Goal: Information Seeking & Learning: Learn about a topic

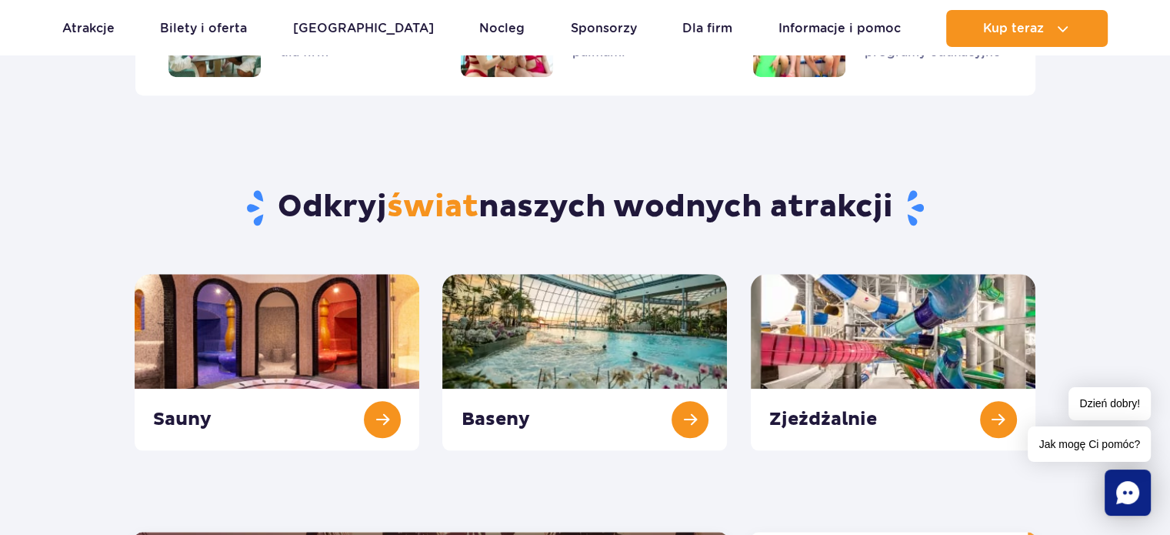
scroll to position [1484, 0]
click at [874, 343] on link "Zjeżdżalnie" at bounding box center [893, 362] width 285 height 176
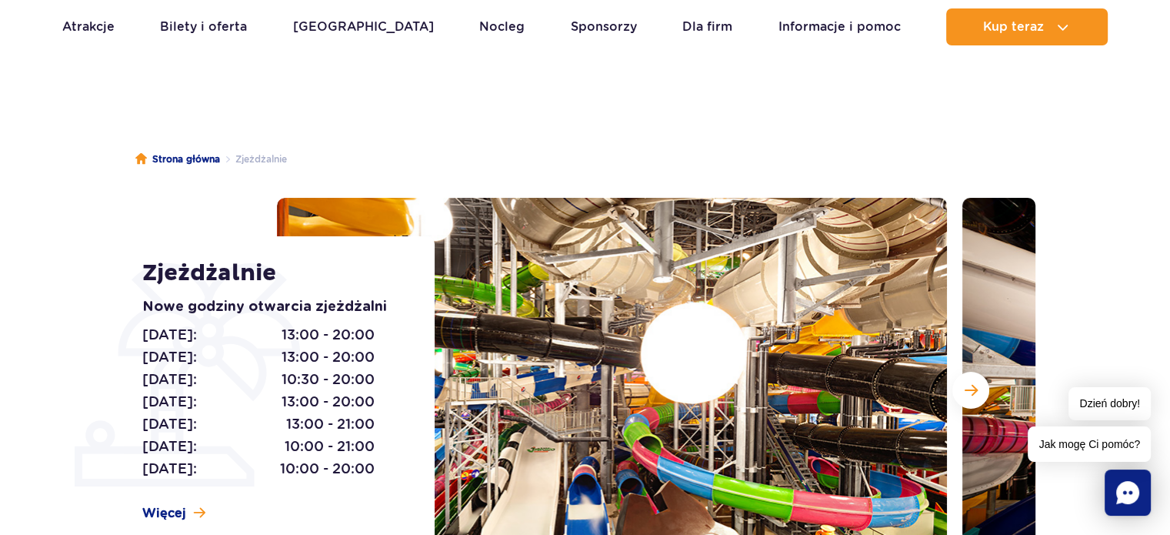
scroll to position [52, 0]
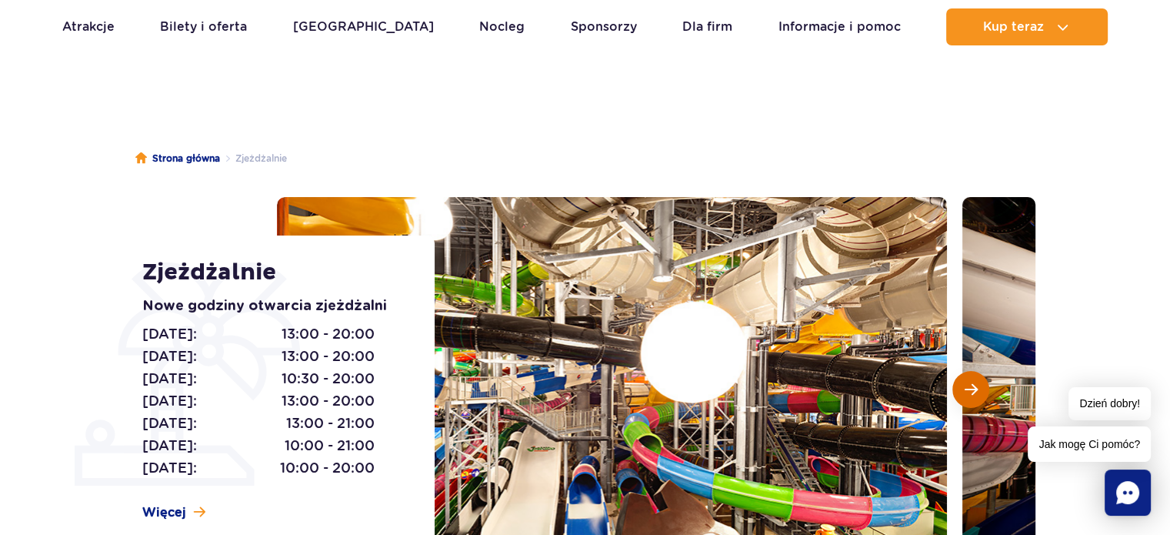
click at [975, 387] on span "Następny slajd" at bounding box center [971, 389] width 13 height 14
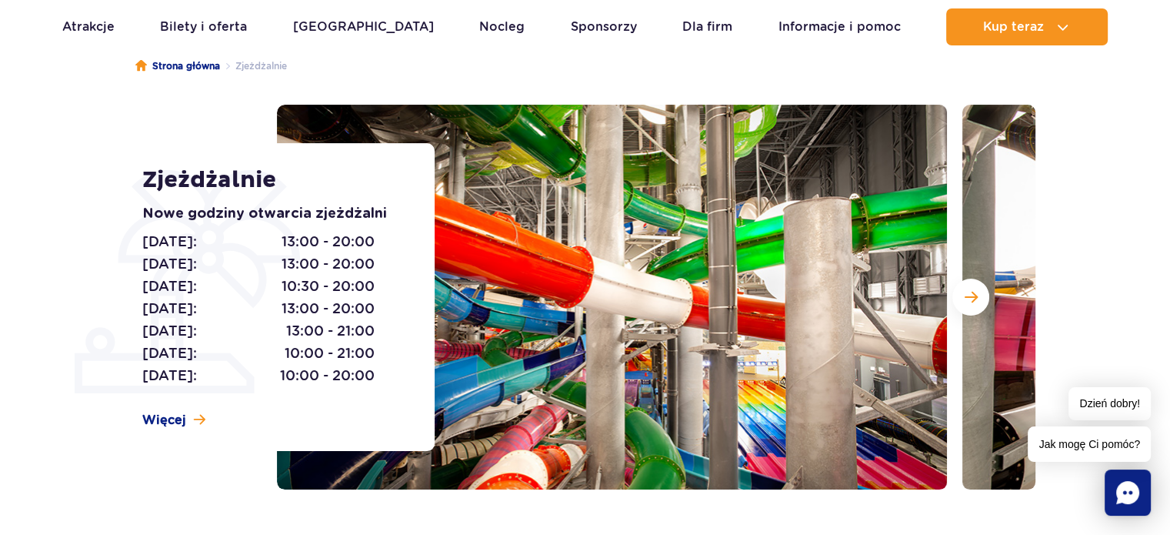
scroll to position [151, 0]
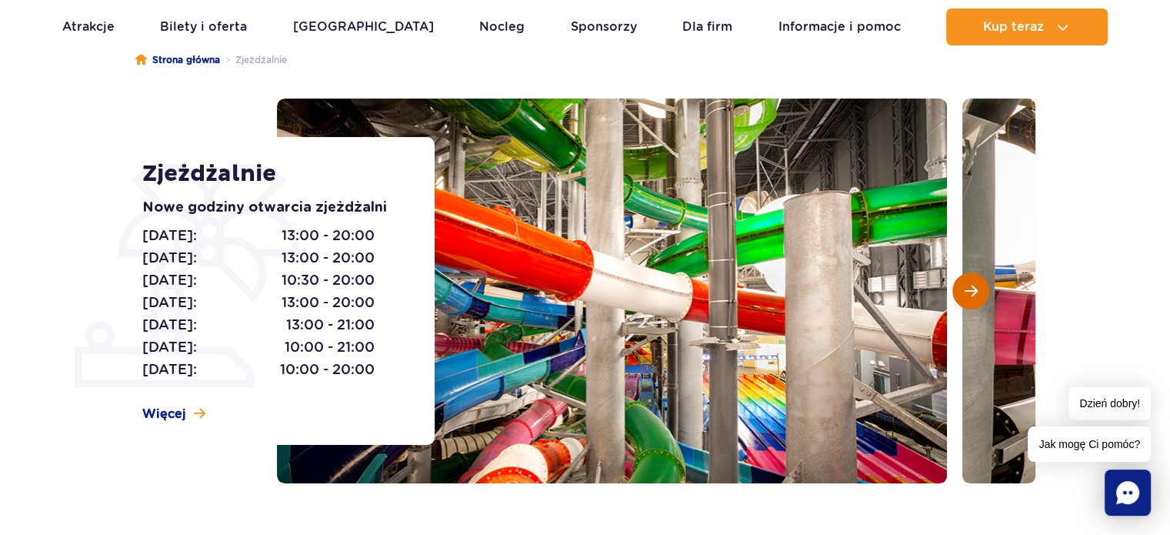
click at [977, 288] on span "Następny slajd" at bounding box center [971, 291] width 13 height 14
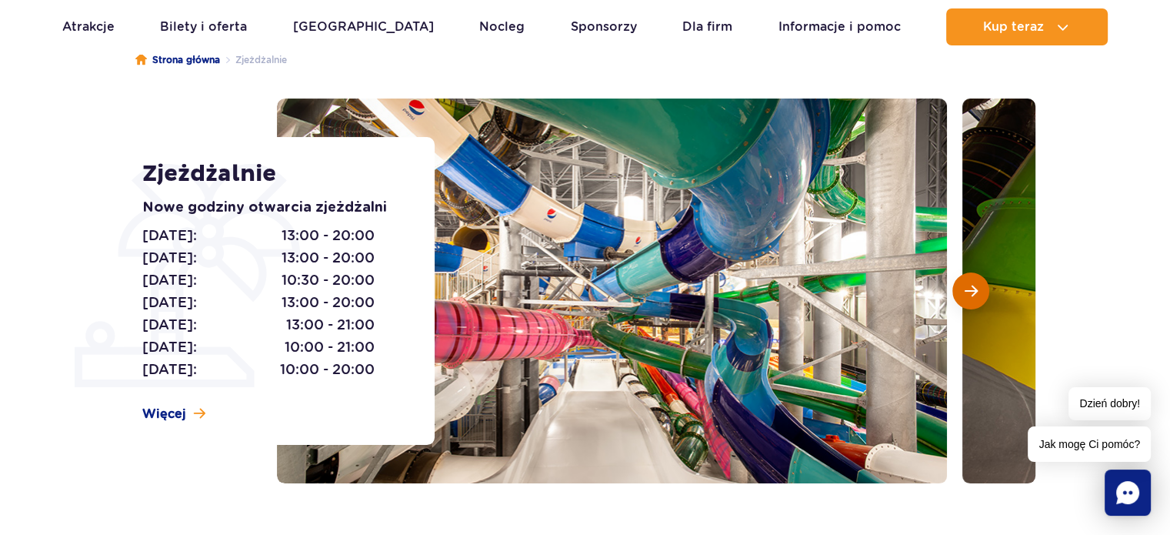
click at [977, 288] on span "Następny slajd" at bounding box center [971, 291] width 13 height 14
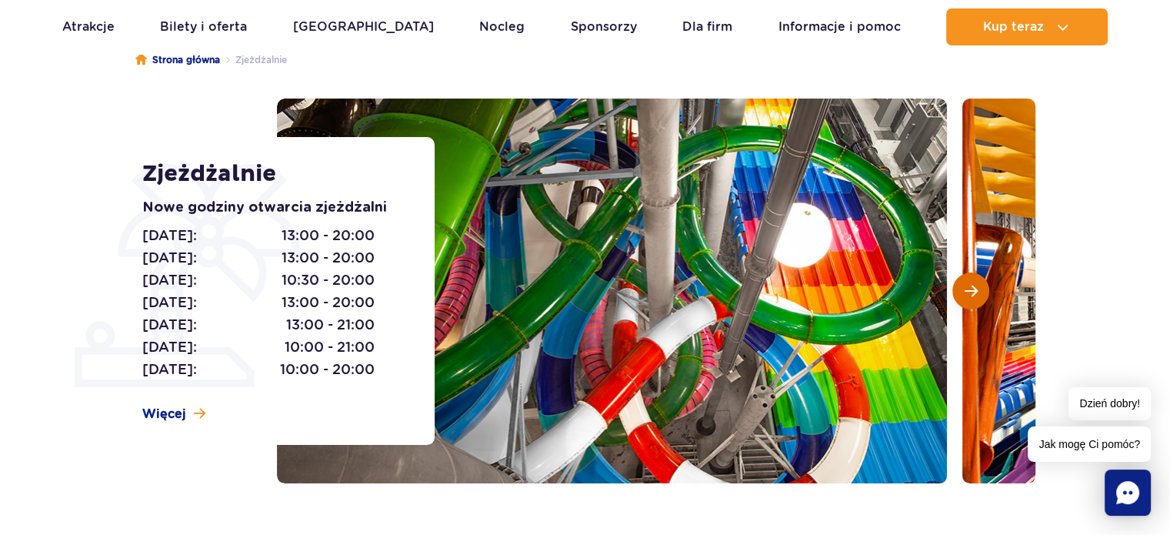
click at [977, 288] on span "Następny slajd" at bounding box center [971, 291] width 13 height 14
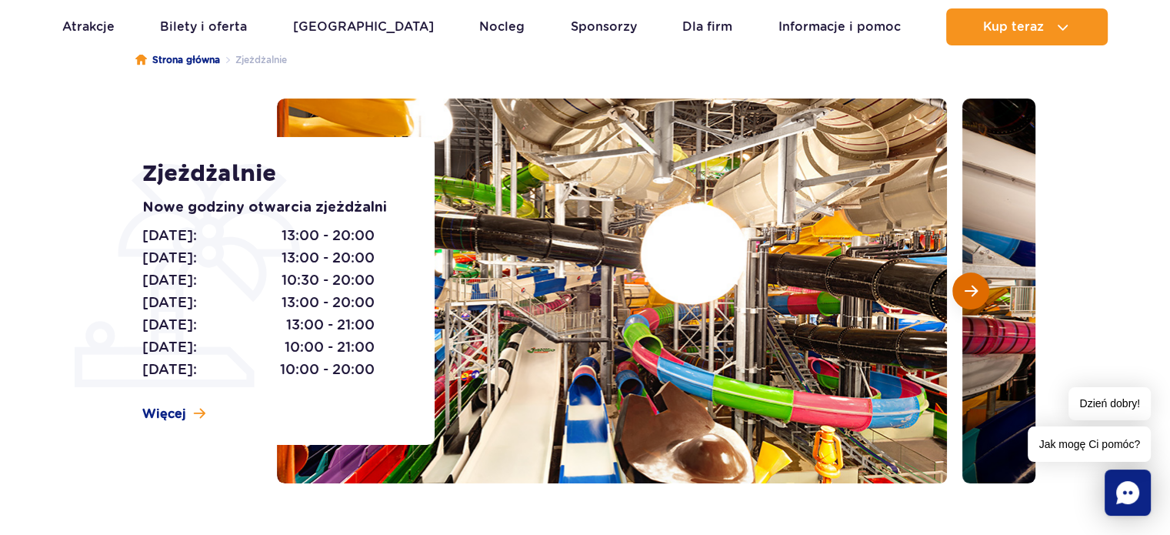
click at [977, 288] on span "Następny slajd" at bounding box center [971, 291] width 13 height 14
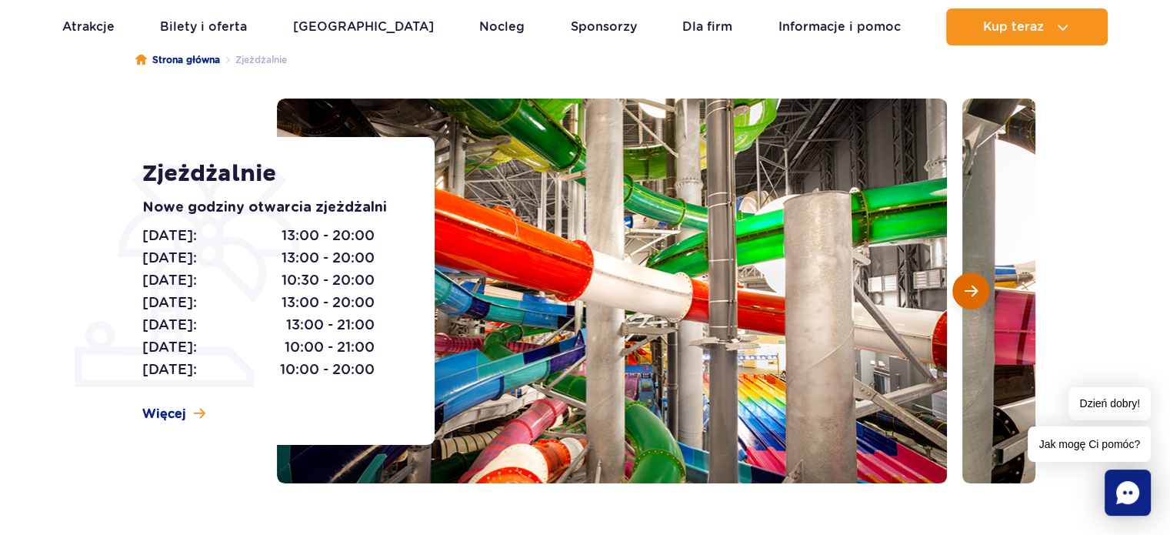
click at [977, 288] on span "Następny slajd" at bounding box center [971, 291] width 13 height 14
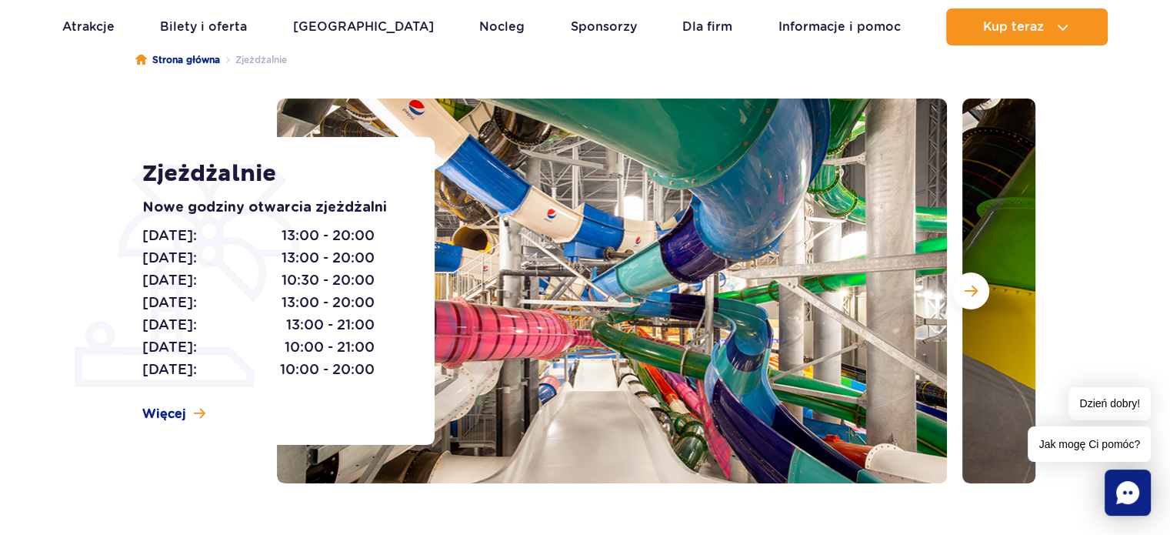
click at [72, 411] on section "Zjeżdżalnie Nowe godziny otwarcia zjeżdżalni [DATE]: 13:00 - 20:00 [DATE]: 13:0…" at bounding box center [585, 291] width 1170 height 385
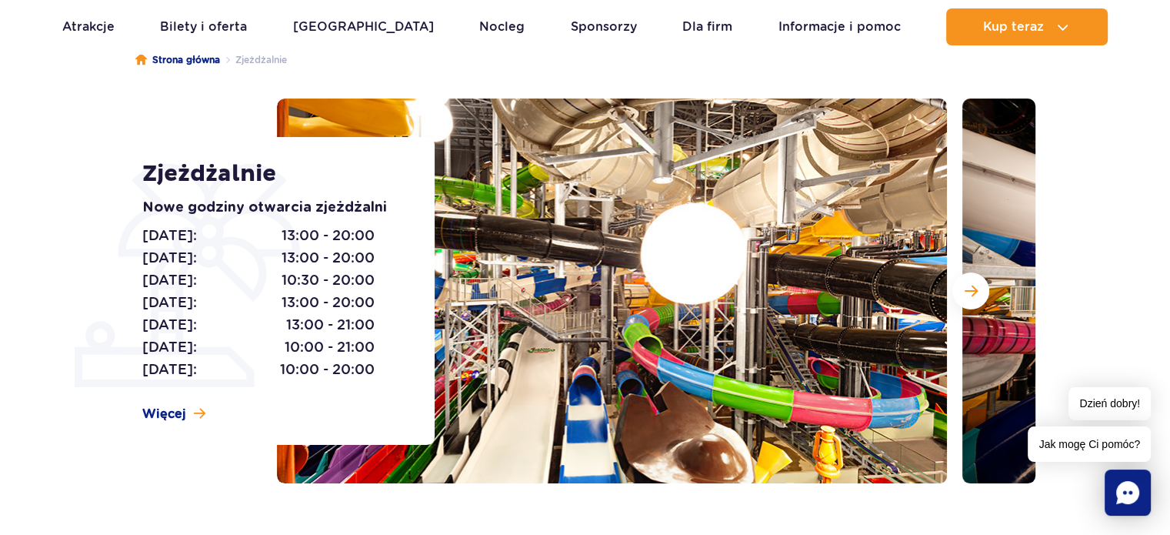
click at [1084, 289] on section "Zjeżdżalnie Nowe godziny otwarcia zjeżdżalni [DATE]: 13:00 - 20:00 [DATE]: 13:0…" at bounding box center [585, 291] width 1170 height 385
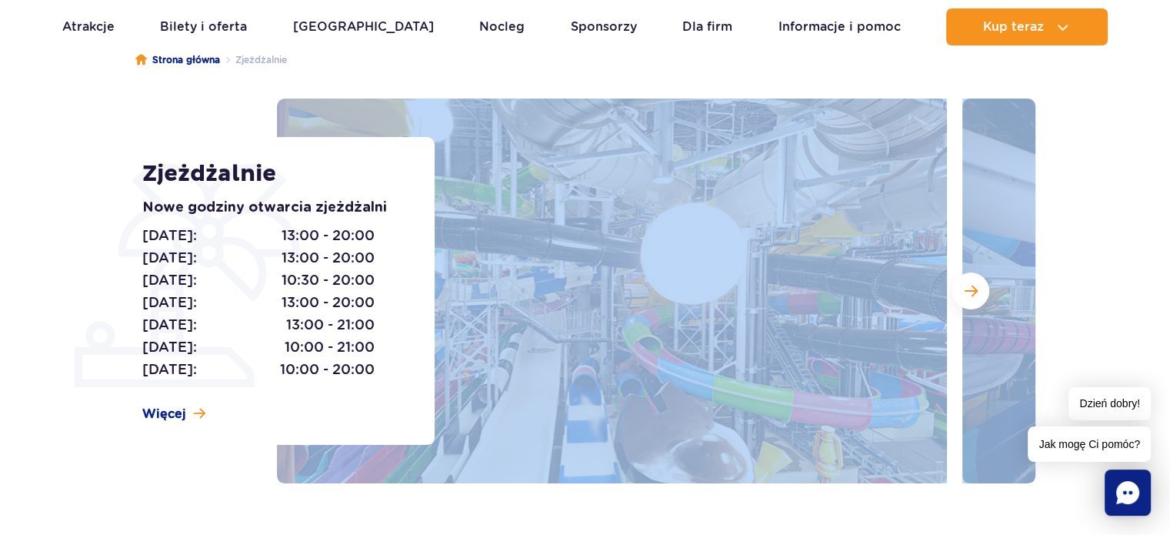
click at [1084, 289] on section "Zjeżdżalnie Nowe godziny otwarcia zjeżdżalni [DATE]: 13:00 - 20:00 [DATE]: 13:0…" at bounding box center [585, 291] width 1170 height 385
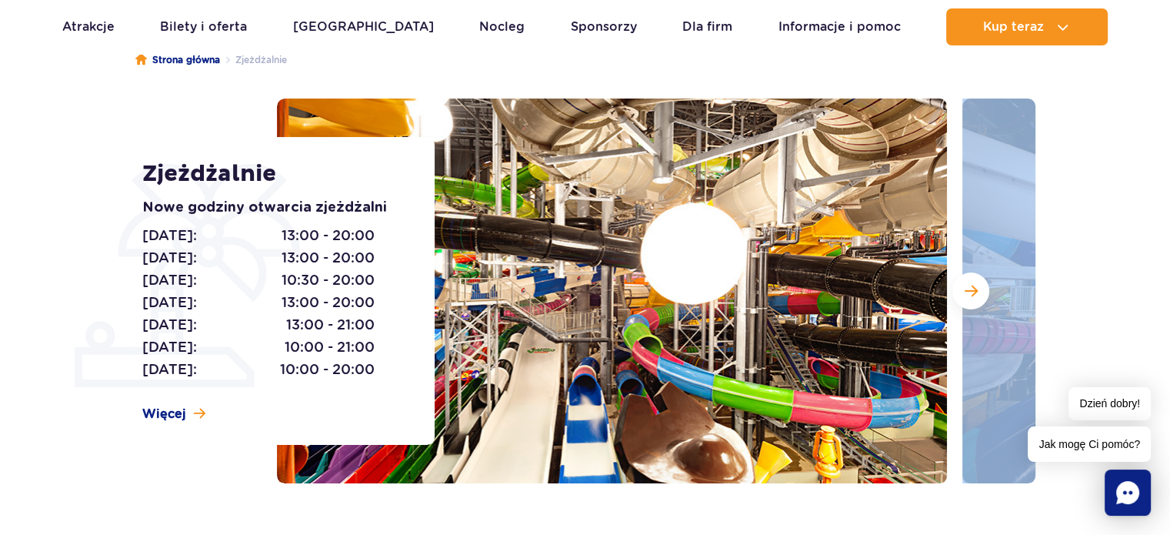
click at [1084, 289] on section "Zjeżdżalnie Nowe godziny otwarcia zjeżdżalni [DATE]: 13:00 - 20:00 [DATE]: 13:0…" at bounding box center [585, 291] width 1170 height 385
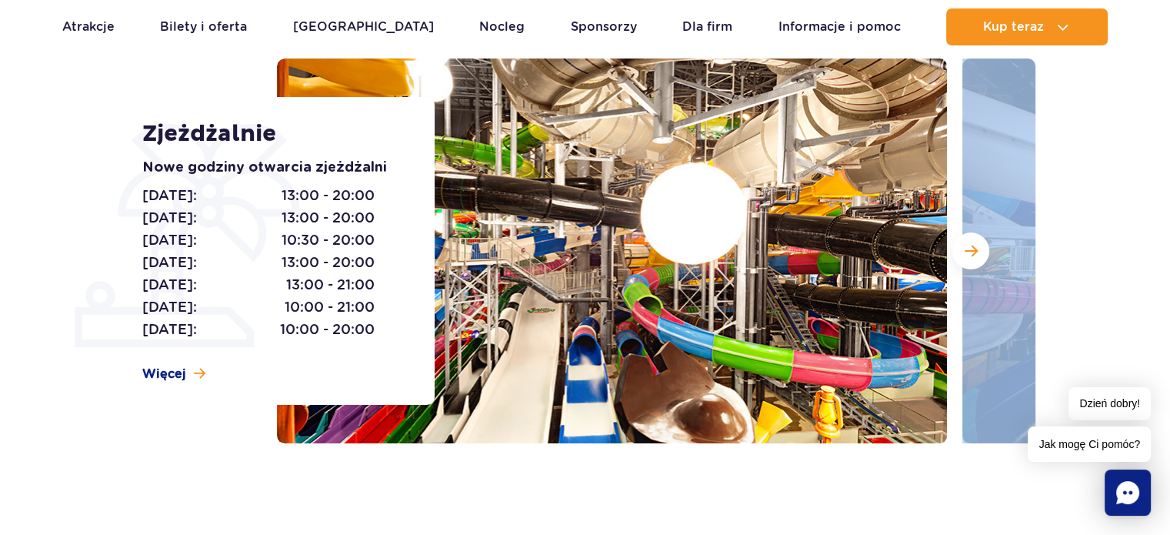
scroll to position [194, 0]
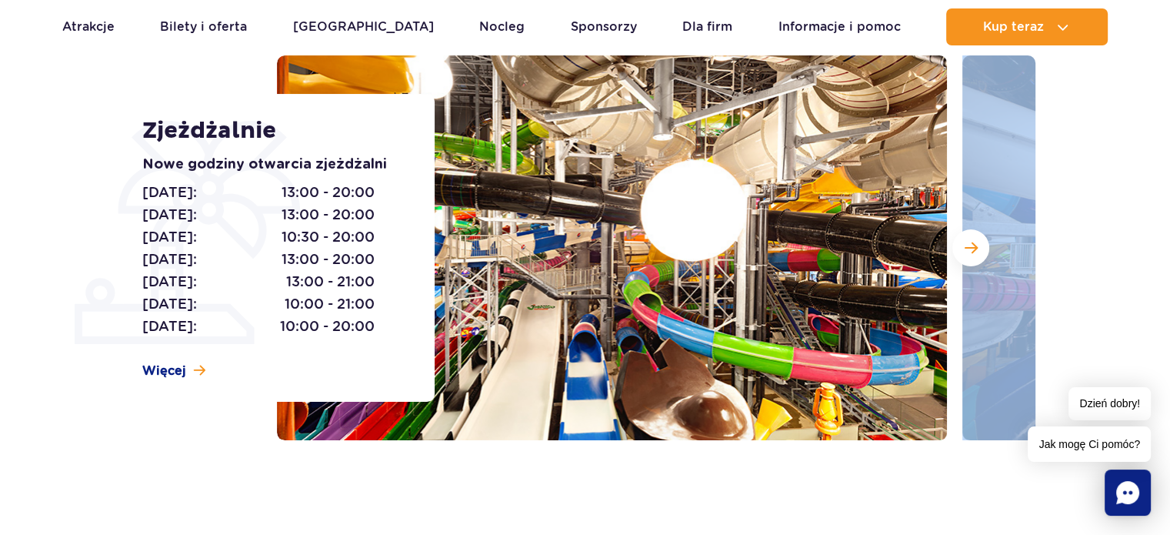
click at [1087, 193] on section "Zjeżdżalnie Nowe godziny otwarcia zjeżdżalni [DATE]: 13:00 - 20:00 [DATE]: 13:0…" at bounding box center [585, 247] width 1170 height 385
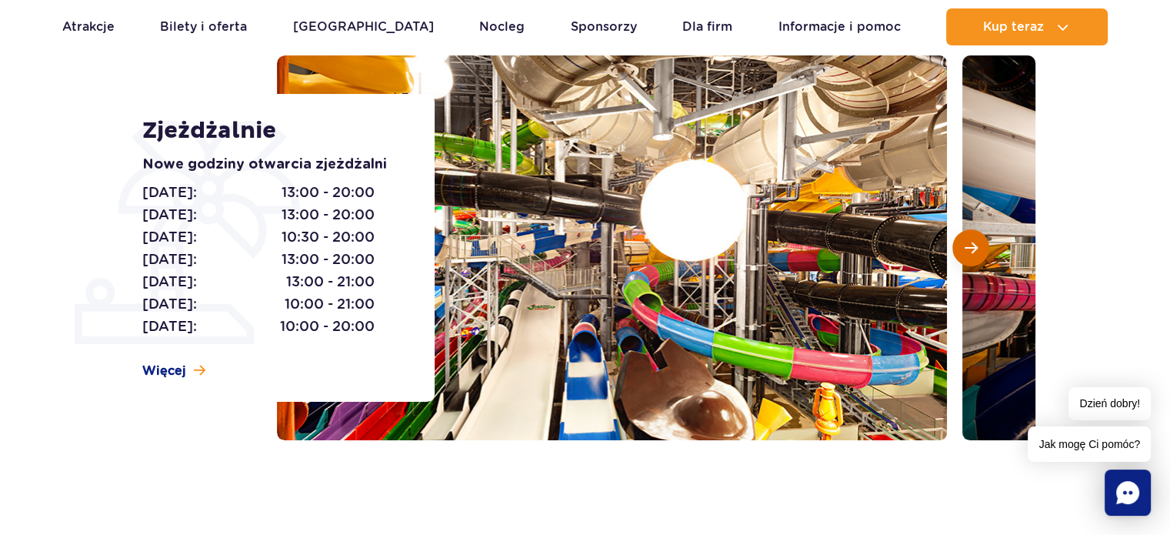
click at [975, 252] on span "Następny slajd" at bounding box center [971, 248] width 13 height 14
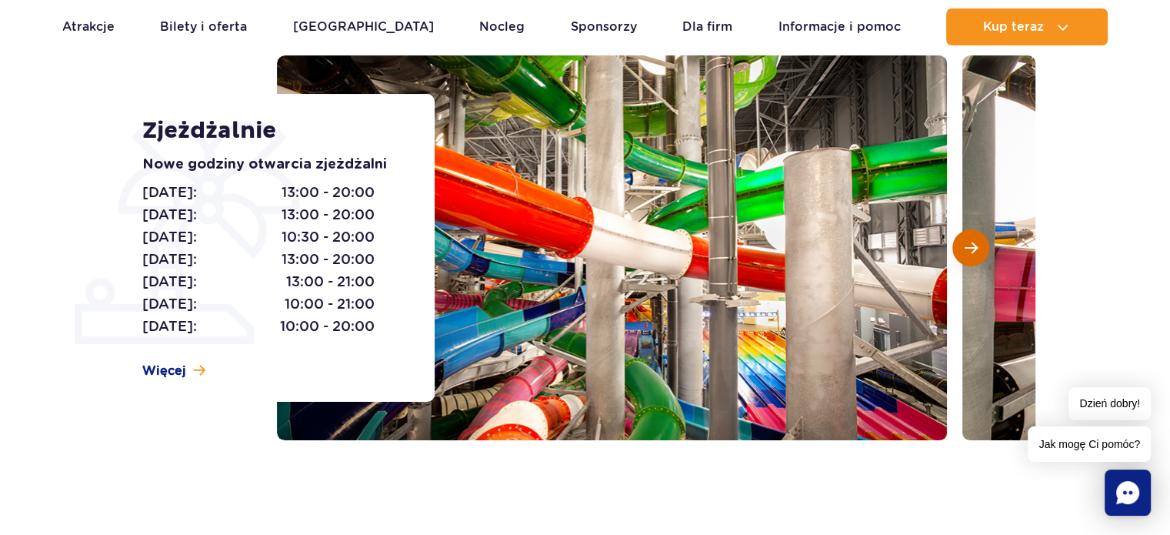
click at [975, 252] on span "Następny slajd" at bounding box center [971, 248] width 13 height 14
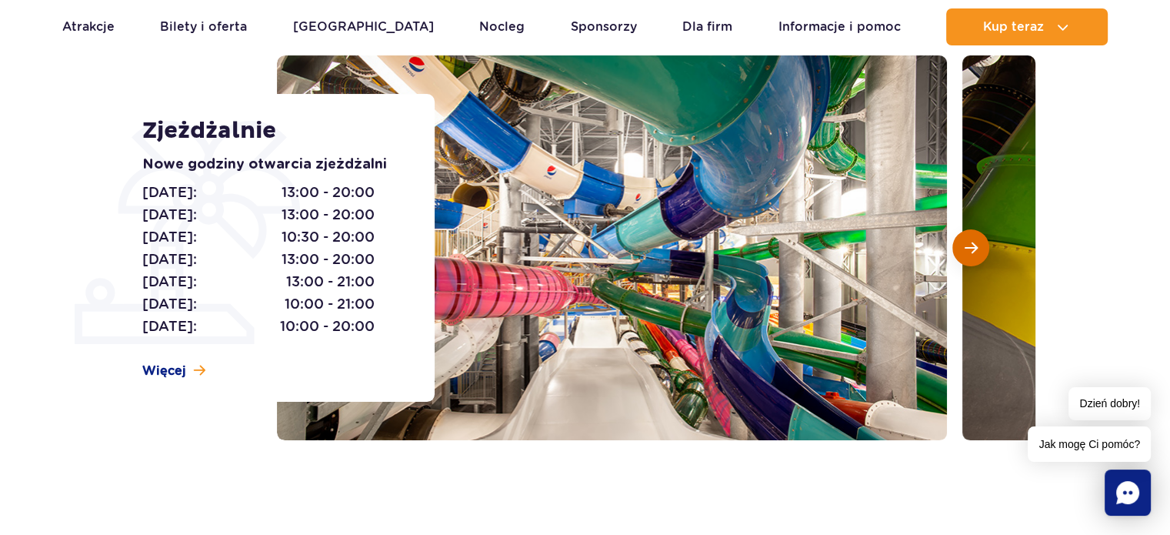
click at [965, 251] on span "Następny slajd" at bounding box center [971, 248] width 13 height 14
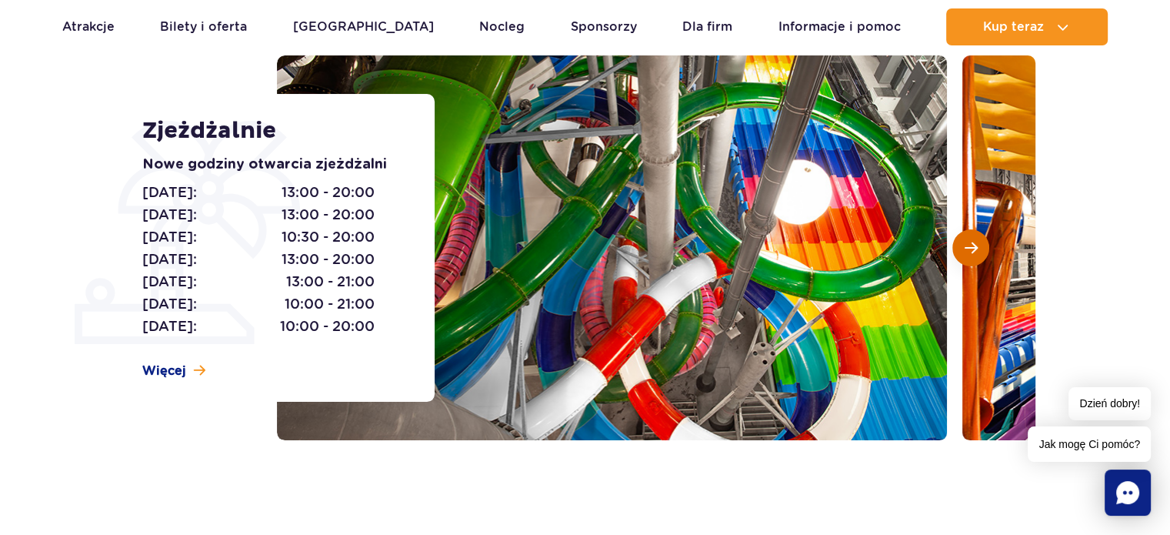
click at [965, 251] on span "Następny slajd" at bounding box center [971, 248] width 13 height 14
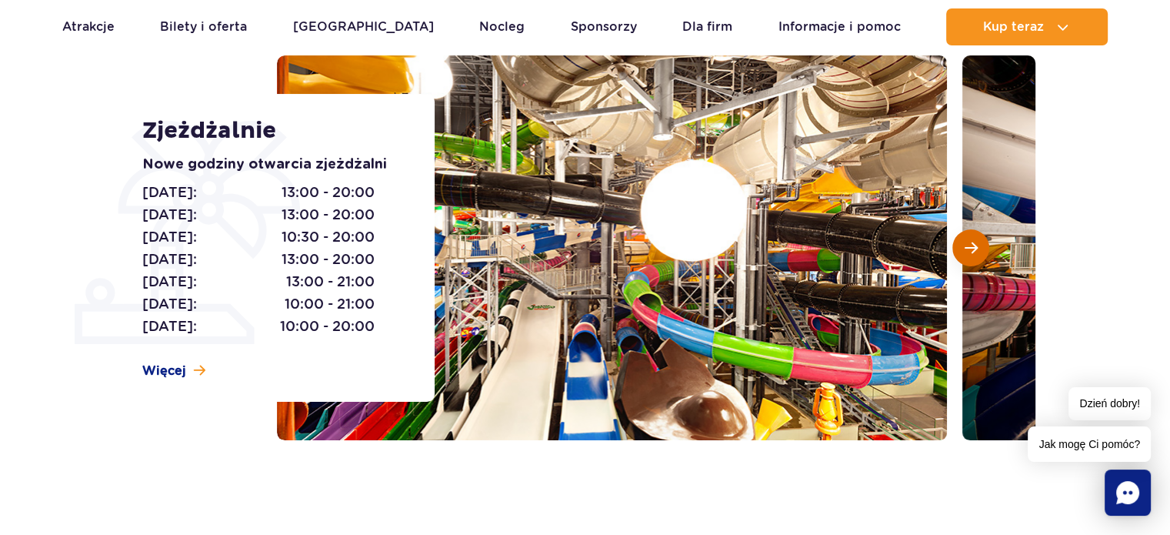
click at [965, 251] on span "Następny slajd" at bounding box center [971, 248] width 13 height 14
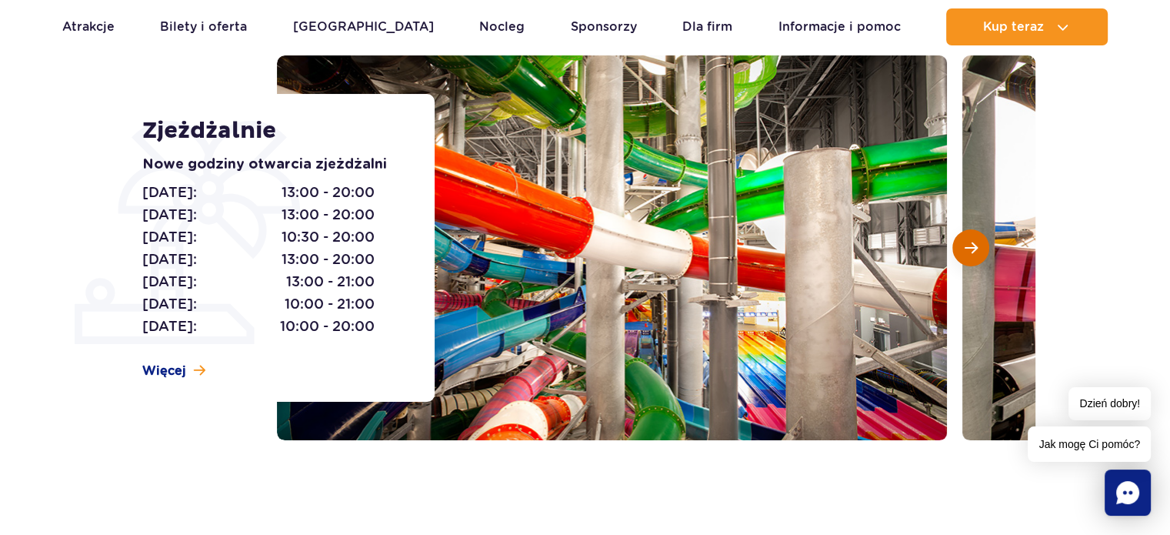
click at [965, 251] on span "Następny slajd" at bounding box center [971, 248] width 13 height 14
